Goal: Navigation & Orientation: Find specific page/section

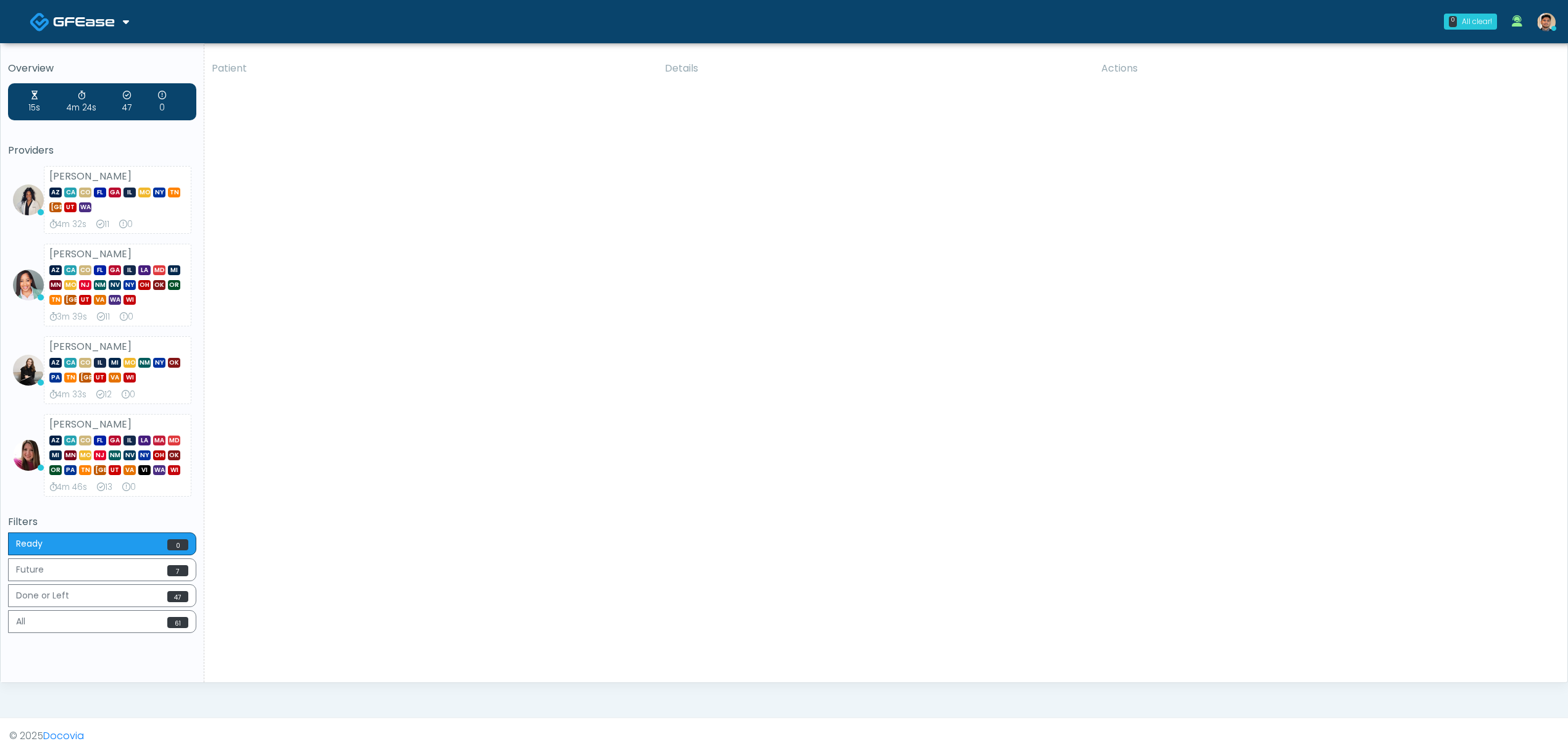
click at [109, 25] on img at bounding box center [84, 22] width 62 height 13
click at [99, 67] on h5 "Overview" at bounding box center [102, 69] width 188 height 11
click at [101, 28] on link at bounding box center [79, 21] width 99 height 40
click at [104, 58] on link "Docovia Staffing" at bounding box center [84, 63] width 128 height 30
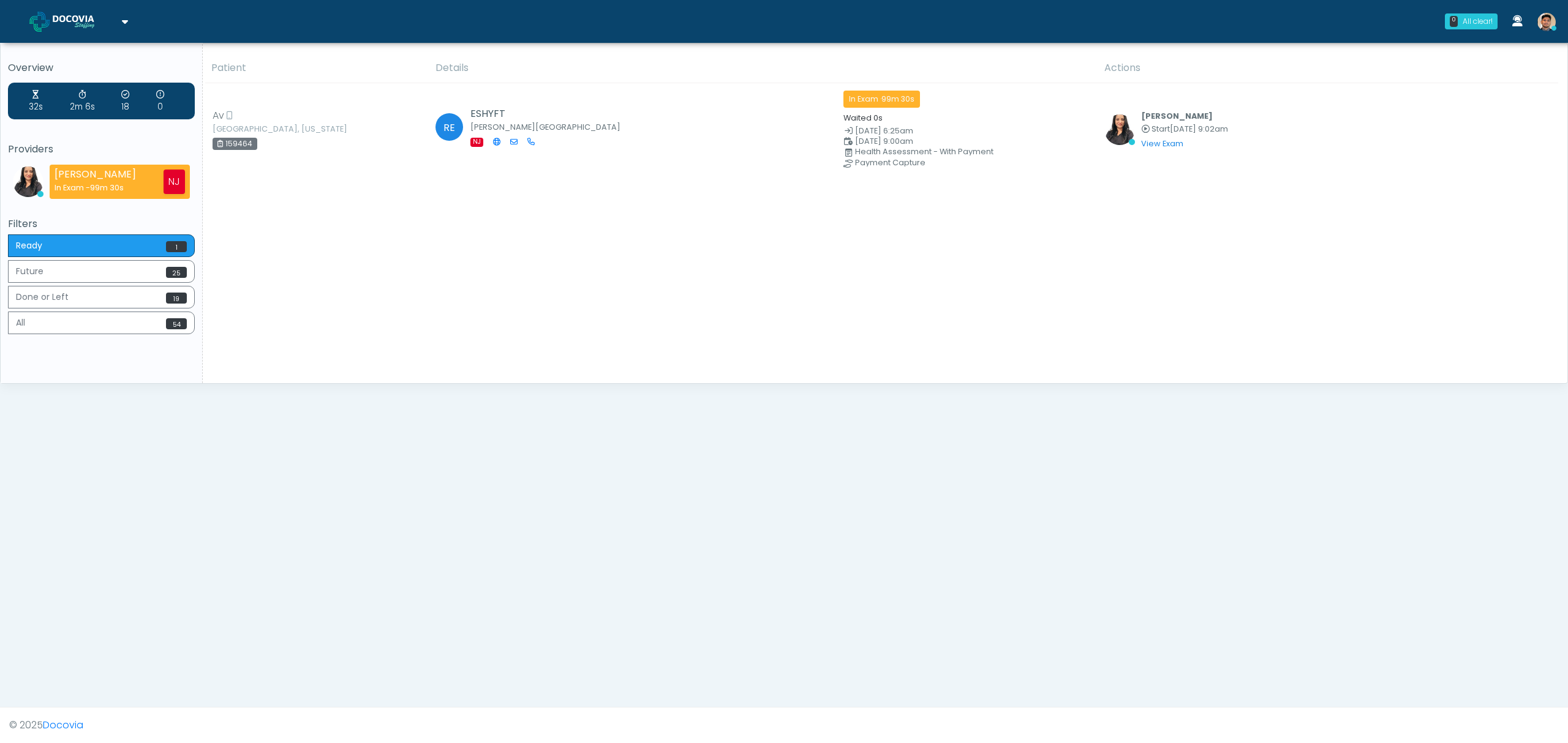
click at [100, 31] on link at bounding box center [78, 21] width 98 height 40
click at [96, 84] on link "GFEase" at bounding box center [84, 93] width 127 height 29
